Goal: Check status: Check status

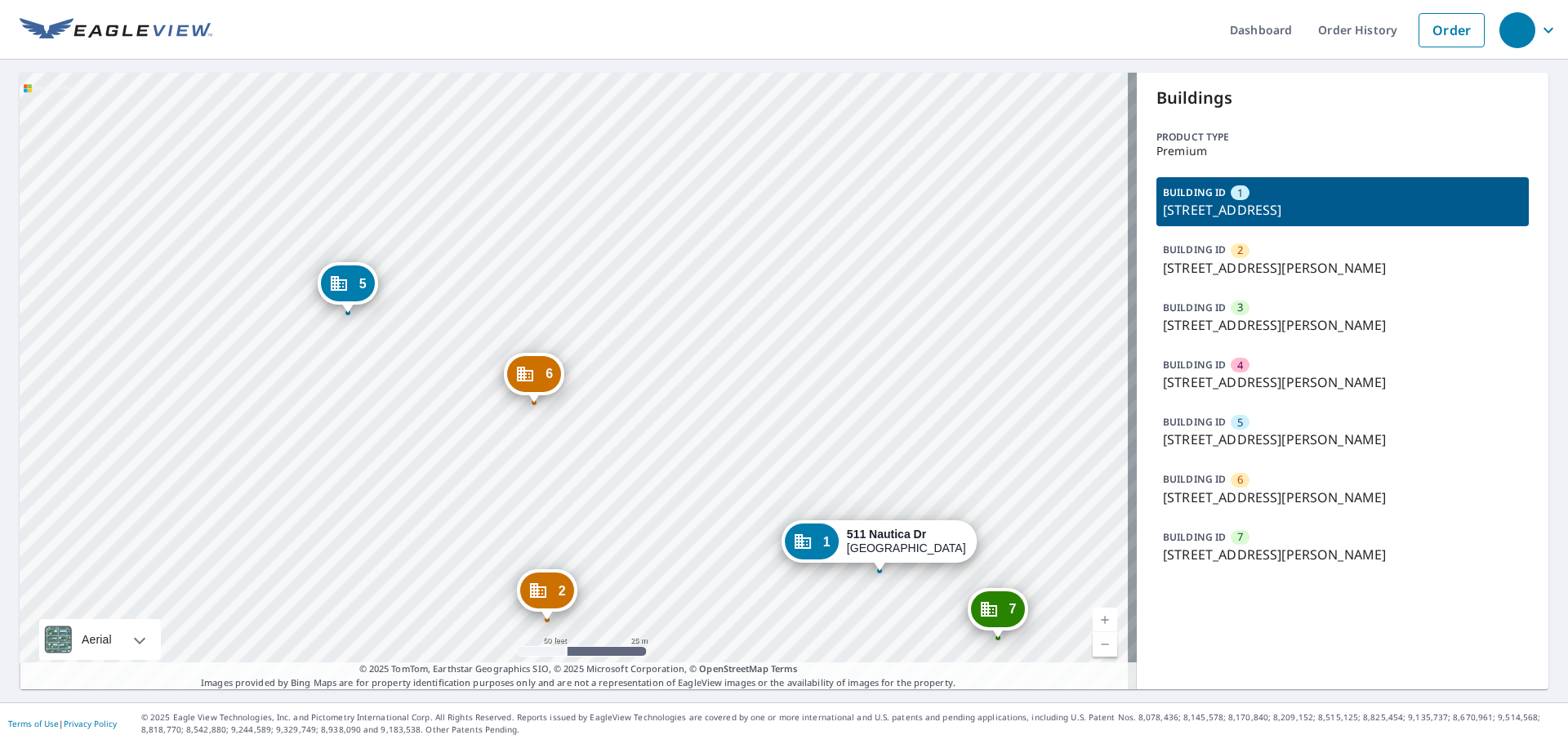
drag, startPoint x: 425, startPoint y: 235, endPoint x: 461, endPoint y: 375, distance: 144.6
click at [462, 376] on div "2 13100 Broxton Bay Dr Jacksonville, FL 32218 3 13100 Broxton Bay Dr Jacksonvil…" at bounding box center [577, 381] width 1117 height 617
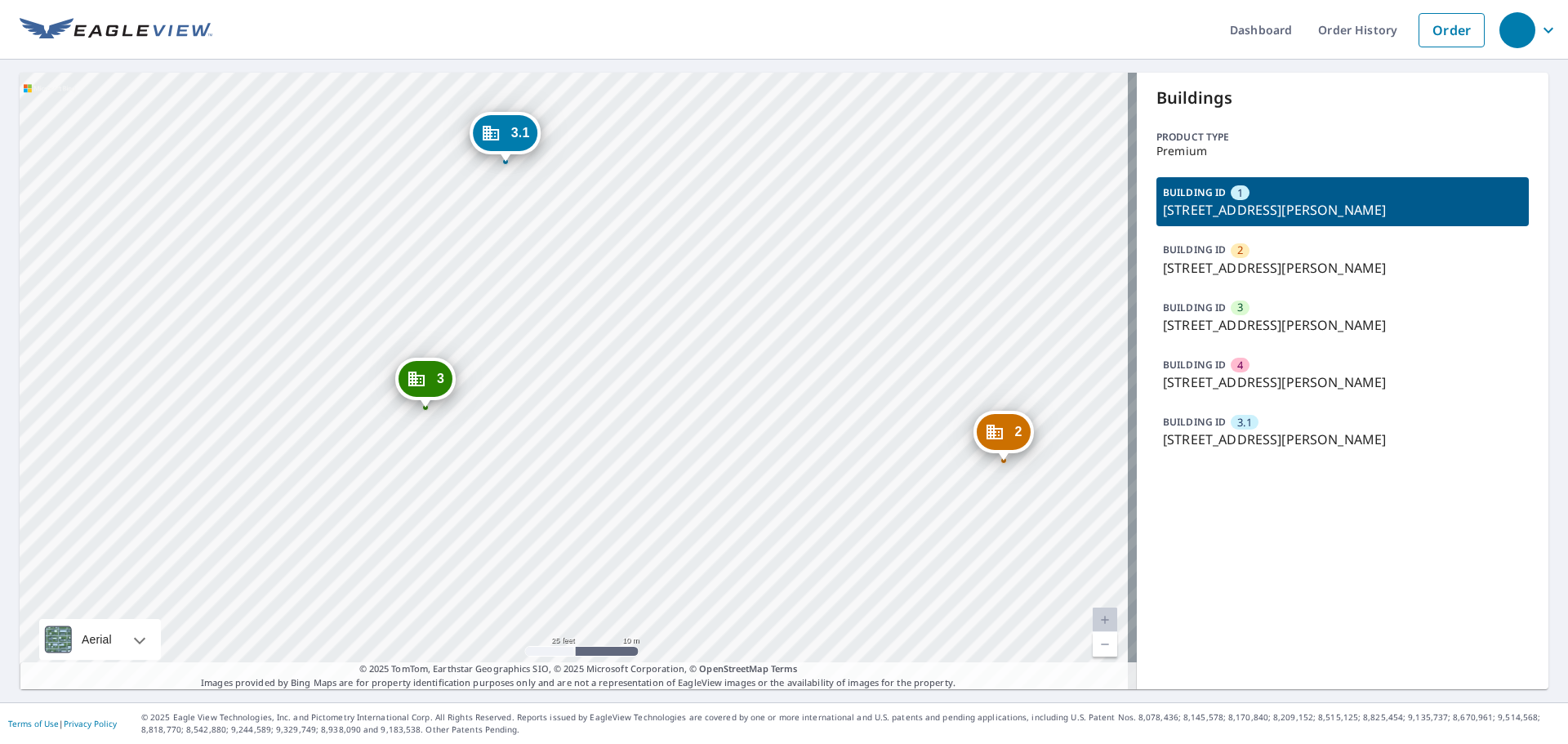
click at [1291, 430] on p "[STREET_ADDRESS][PERSON_NAME]" at bounding box center [1342, 439] width 359 height 20
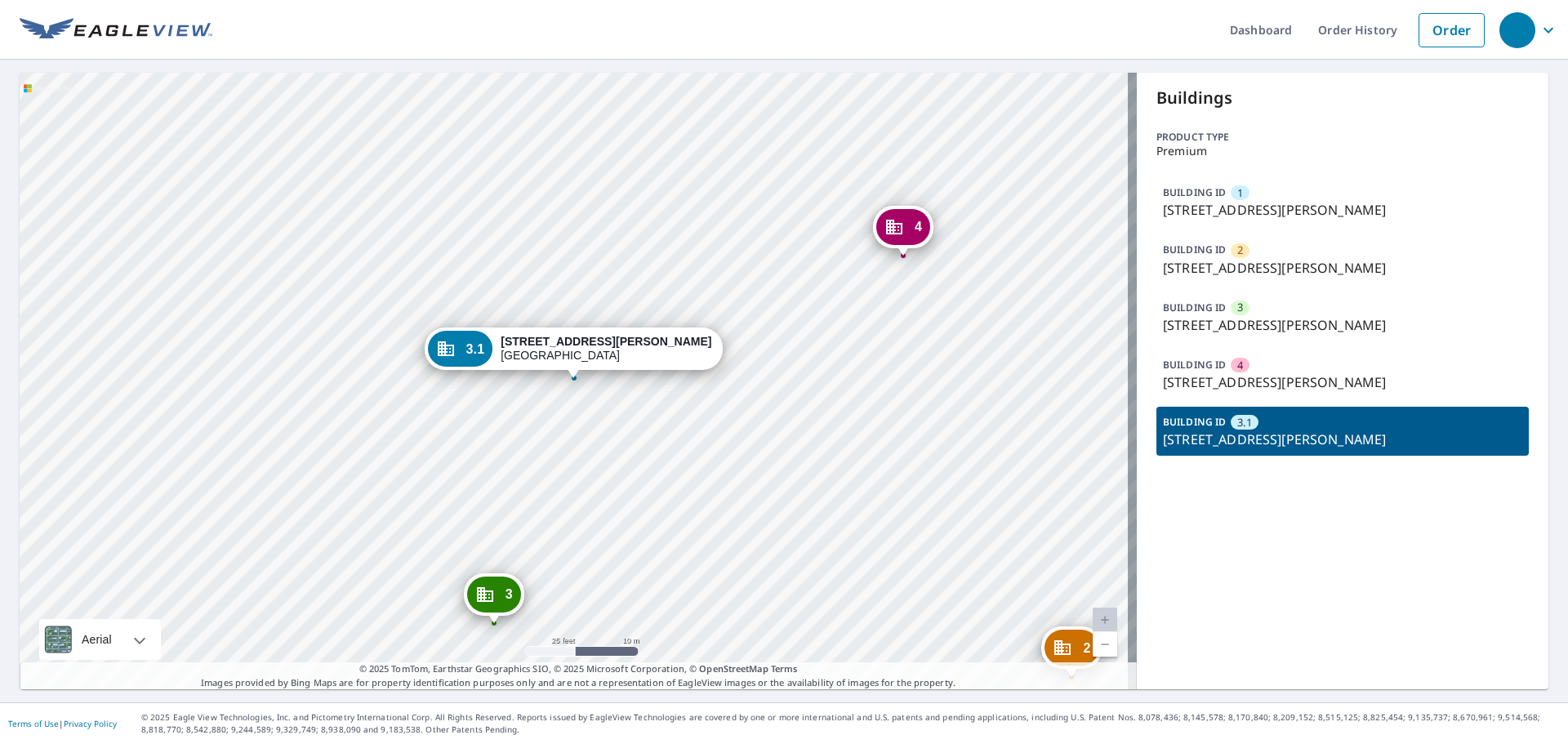
click at [1271, 199] on div "BUILDING ID 1 13100 Broxton Bay Dr, Jacksonville, FL, 32218" at bounding box center [1341, 202] width 372 height 49
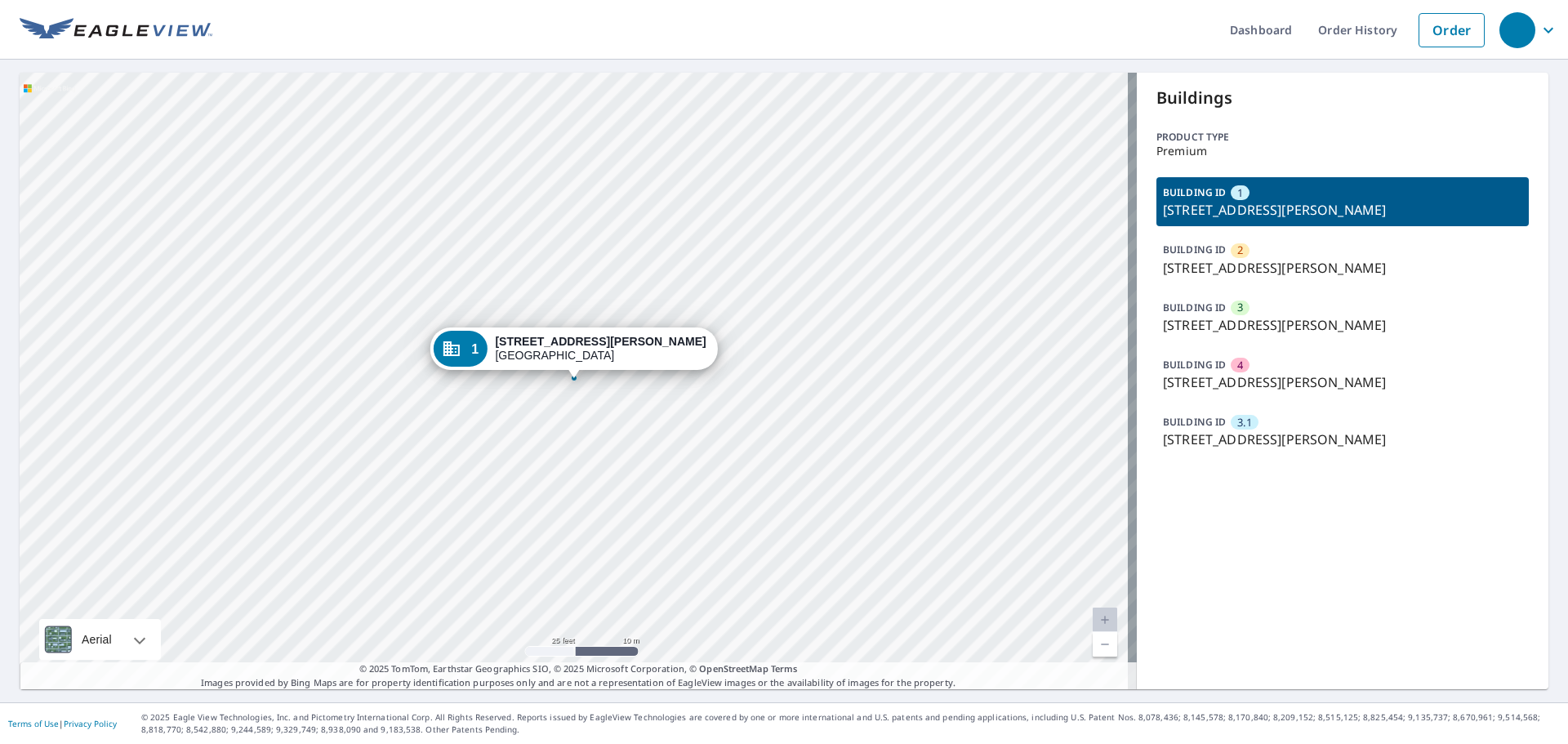
click at [1294, 431] on p "[STREET_ADDRESS][PERSON_NAME]" at bounding box center [1342, 439] width 359 height 20
